Goal: Find contact information: Find contact information

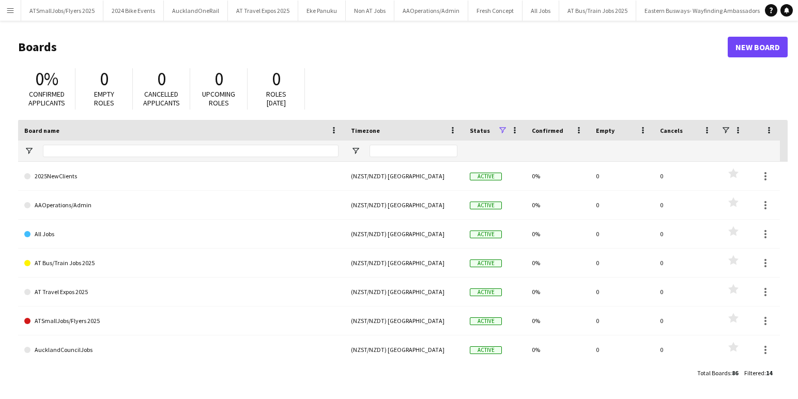
click at [11, 10] on app-icon "Menu" at bounding box center [10, 10] width 8 height 8
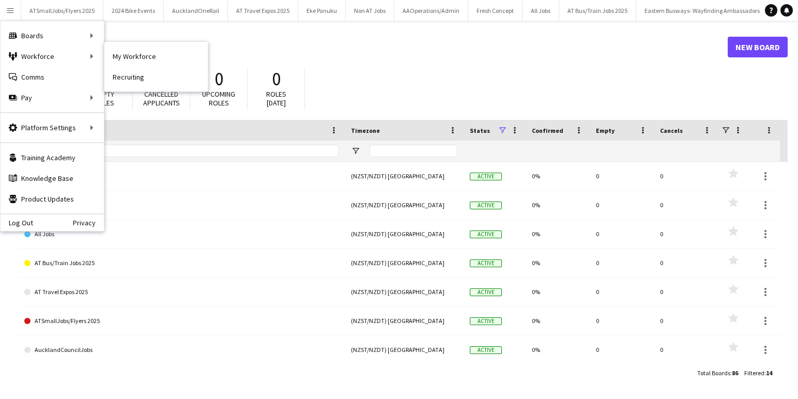
drag, startPoint x: 142, startPoint y: 55, endPoint x: 165, endPoint y: 82, distance: 35.2
click at [142, 55] on link "My Workforce" at bounding box center [155, 56] width 103 height 21
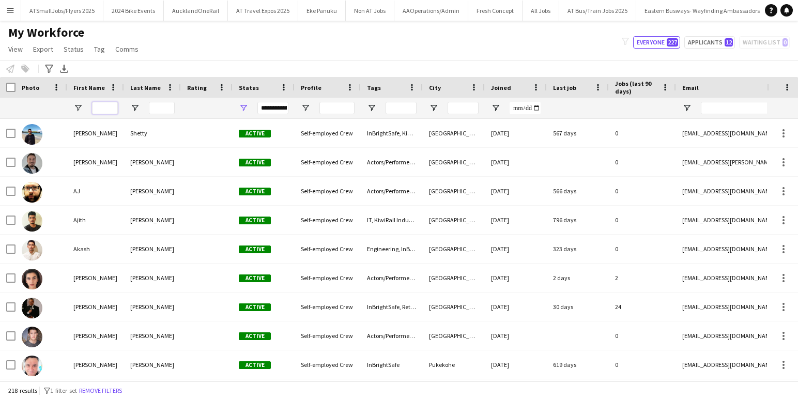
click at [100, 108] on input "First Name Filter Input" at bounding box center [105, 108] width 26 height 12
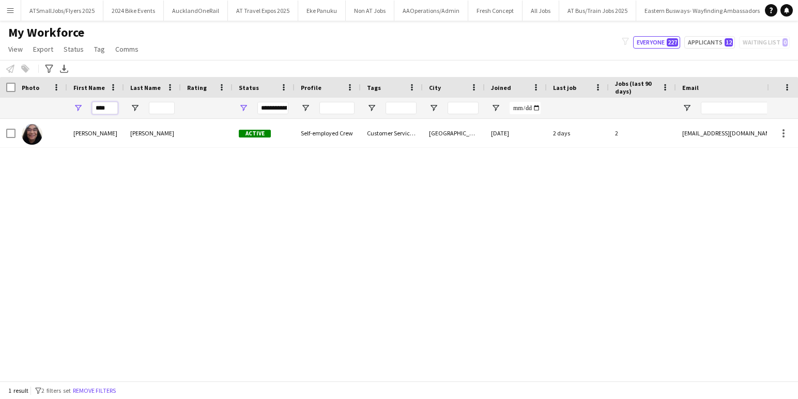
drag, startPoint x: 107, startPoint y: 106, endPoint x: 90, endPoint y: 107, distance: 17.6
click at [90, 107] on div "****" at bounding box center [95, 108] width 57 height 21
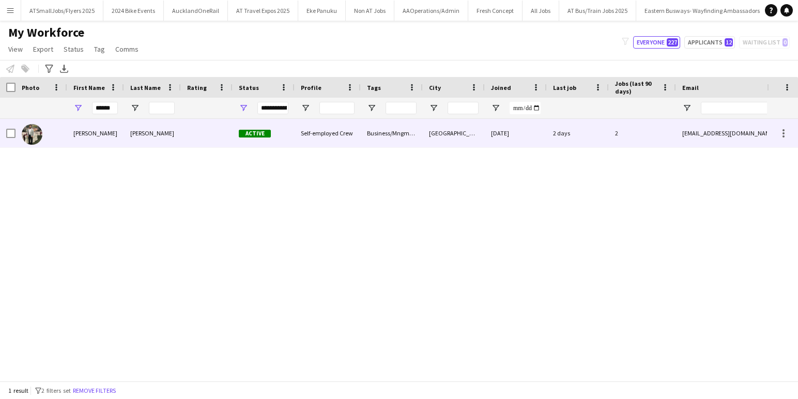
click at [665, 135] on div "2" at bounding box center [641, 133] width 67 height 28
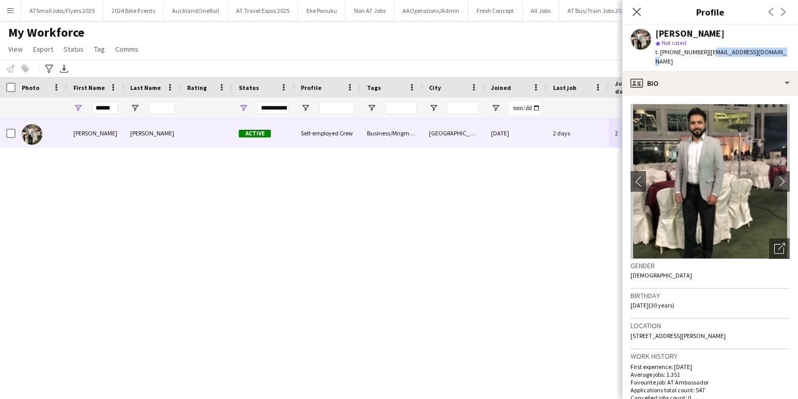
drag, startPoint x: 772, startPoint y: 52, endPoint x: 701, endPoint y: 53, distance: 70.8
click at [701, 53] on div "[PERSON_NAME] star Not rated t. [PHONE_NUMBER] | [EMAIL_ADDRESS][DOMAIN_NAME]" at bounding box center [710, 48] width 176 height 46
copy span "[EMAIL_ADDRESS][DOMAIN_NAME]"
click at [113, 106] on input "******" at bounding box center [105, 108] width 26 height 12
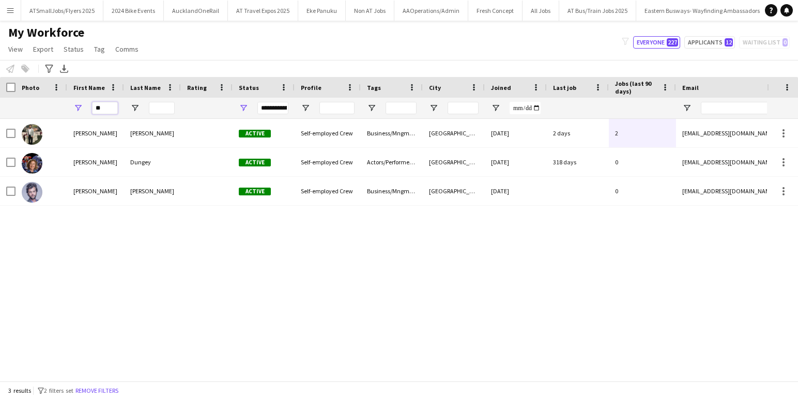
type input "*"
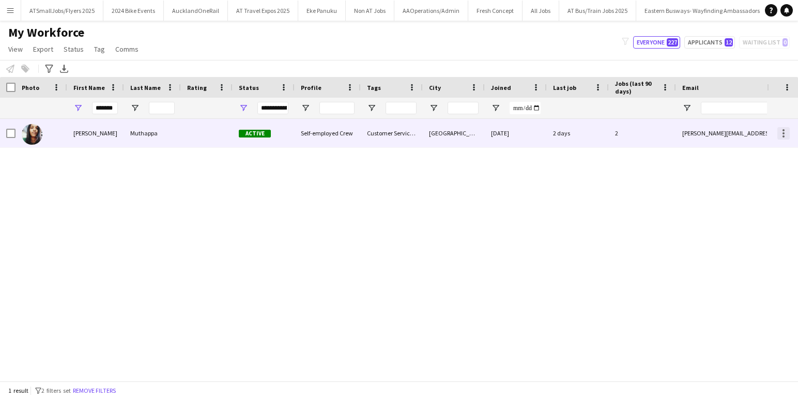
drag, startPoint x: 683, startPoint y: 135, endPoint x: 784, endPoint y: 133, distance: 101.3
click at [735, 137] on div "[PERSON_NAME][EMAIL_ADDRESS][PERSON_NAME][DOMAIN_NAME]" at bounding box center [779, 133] width 207 height 28
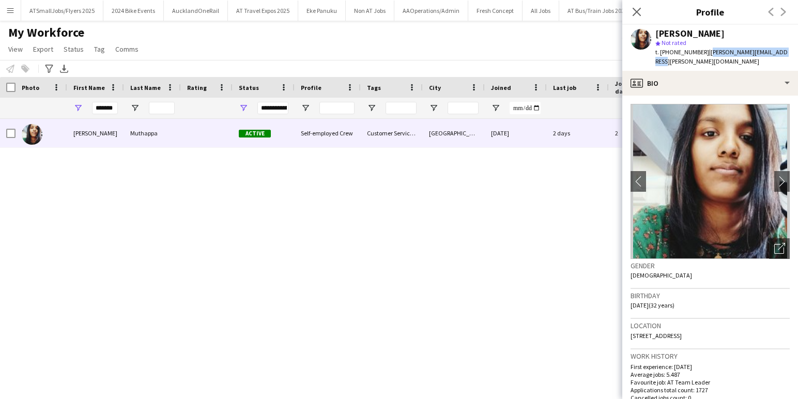
drag, startPoint x: 786, startPoint y: 51, endPoint x: 701, endPoint y: 55, distance: 85.3
click at [701, 55] on div "[PERSON_NAME] star Not rated t. [PHONE_NUMBER] | [PERSON_NAME][EMAIL_ADDRESS][P…" at bounding box center [710, 48] width 176 height 46
copy span "[PERSON_NAME][EMAIL_ADDRESS][PERSON_NAME][DOMAIN_NAME]"
click at [111, 106] on input "*******" at bounding box center [105, 108] width 26 height 12
type input "*"
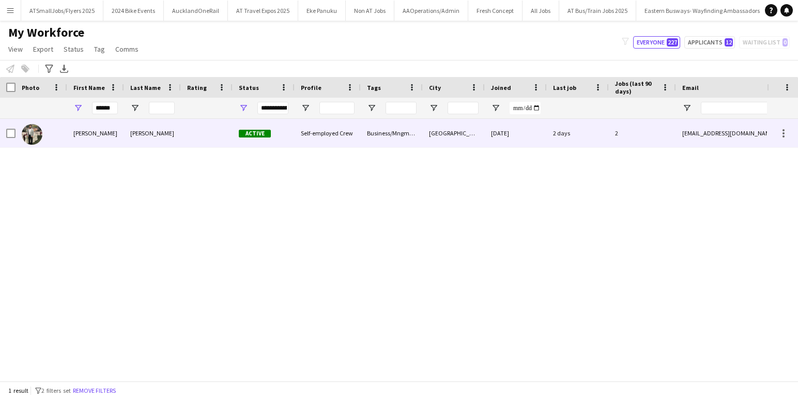
click at [771, 134] on div at bounding box center [782, 133] width 31 height 28
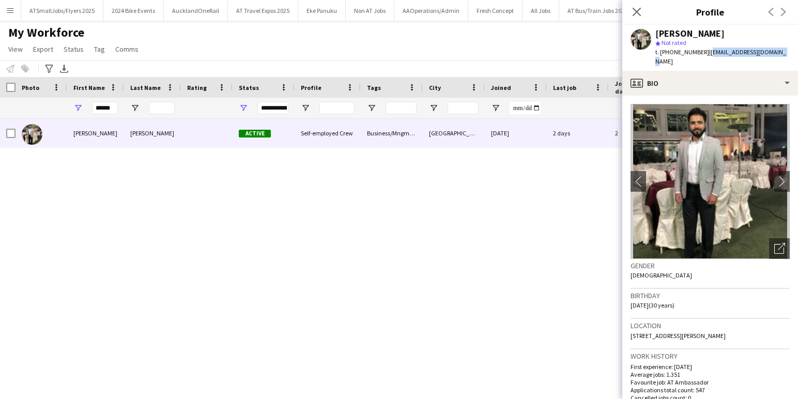
drag, startPoint x: 773, startPoint y: 51, endPoint x: 701, endPoint y: 54, distance: 71.9
click at [701, 54] on div "[PERSON_NAME] star Not rated t. [PHONE_NUMBER] | [EMAIL_ADDRESS][DOMAIN_NAME]" at bounding box center [710, 48] width 176 height 46
copy span "[EMAIL_ADDRESS][DOMAIN_NAME]"
click at [114, 106] on input "******" at bounding box center [105, 108] width 26 height 12
type input "*"
